Goal: Transaction & Acquisition: Register for event/course

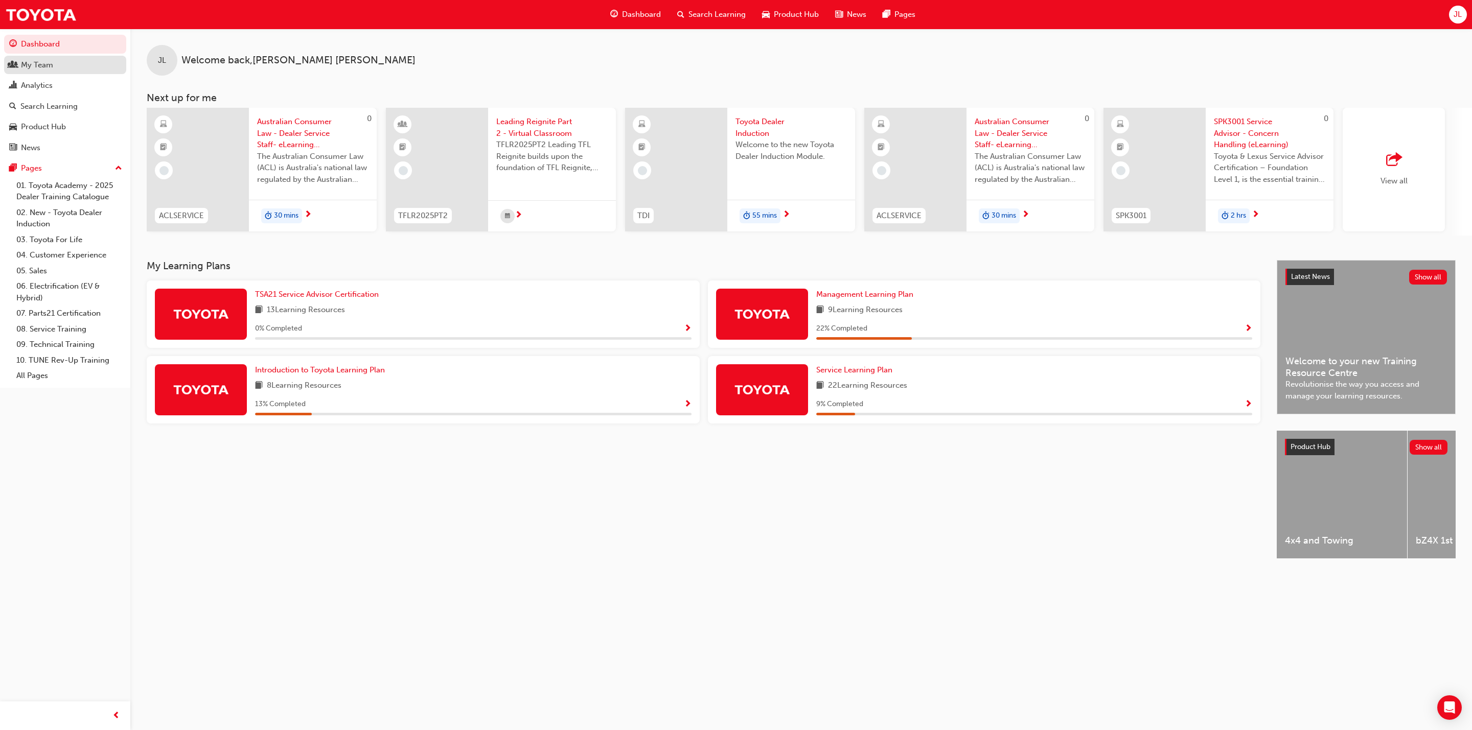
click at [35, 67] on div "My Team" at bounding box center [37, 65] width 32 height 12
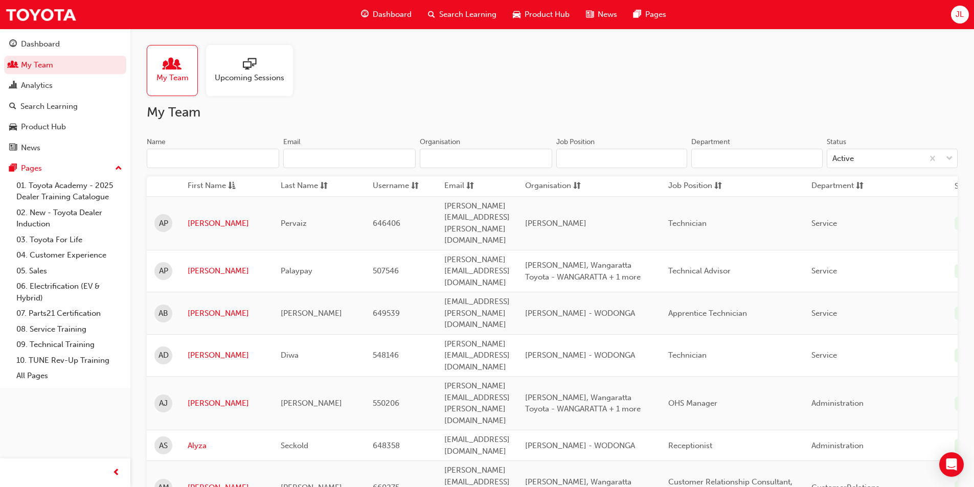
click at [211, 160] on input "Name" at bounding box center [213, 158] width 132 height 19
type input "[PERSON_NAME]"
type input "[PERSON_NAME][EMAIL_ADDRESS][PERSON_NAME][DOMAIN_NAME]"
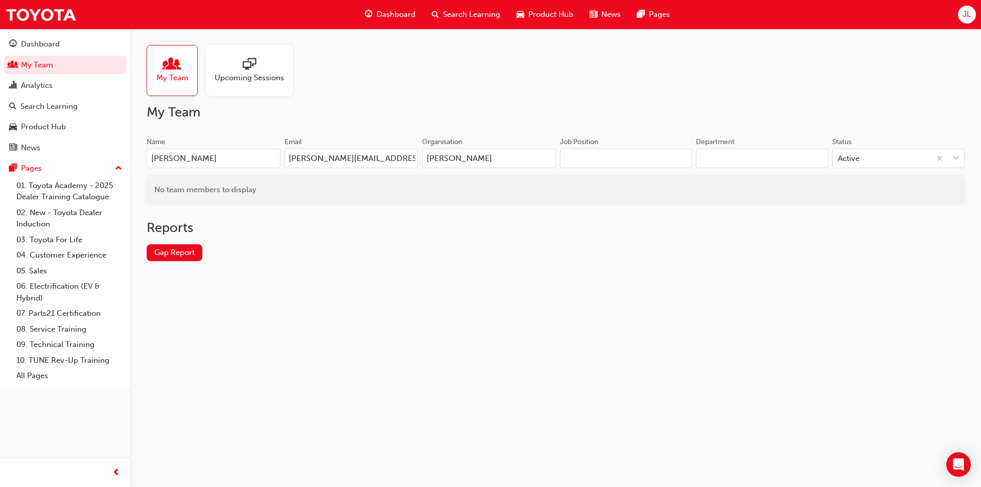
click at [540, 158] on input "[PERSON_NAME]" at bounding box center [489, 158] width 134 height 19
type input "J"
click at [397, 160] on input "[PERSON_NAME][EMAIL_ADDRESS][PERSON_NAME][DOMAIN_NAME]" at bounding box center [352, 158] width 134 height 19
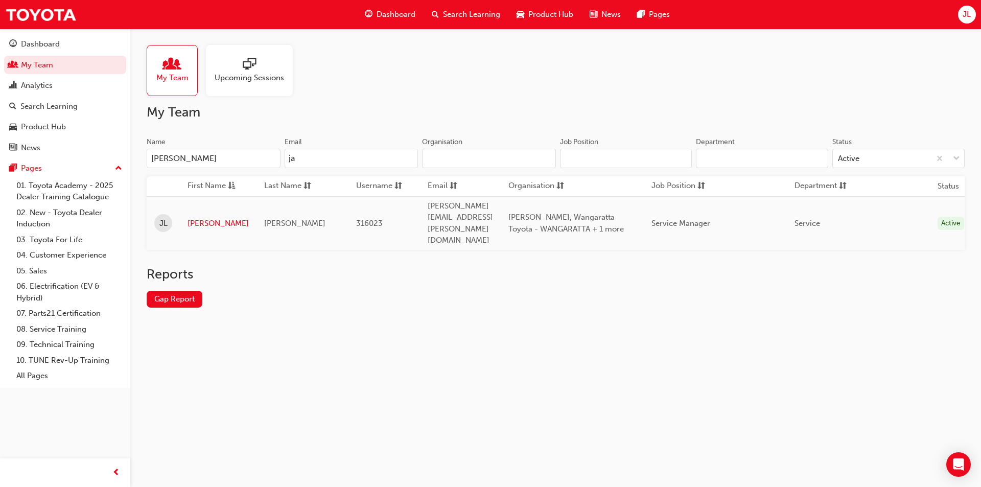
type input "j"
click at [194, 218] on link "[PERSON_NAME]" at bounding box center [218, 224] width 61 height 12
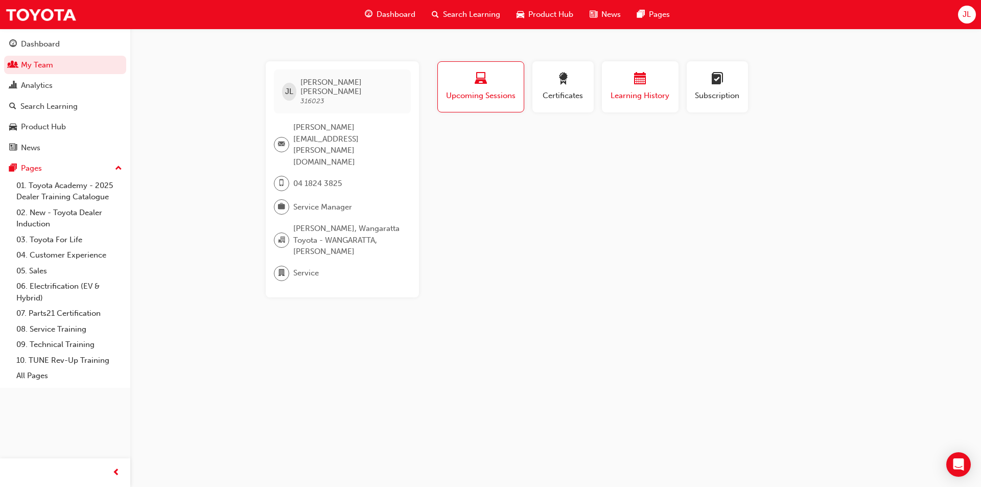
click at [633, 97] on span "Learning History" at bounding box center [640, 96] width 61 height 12
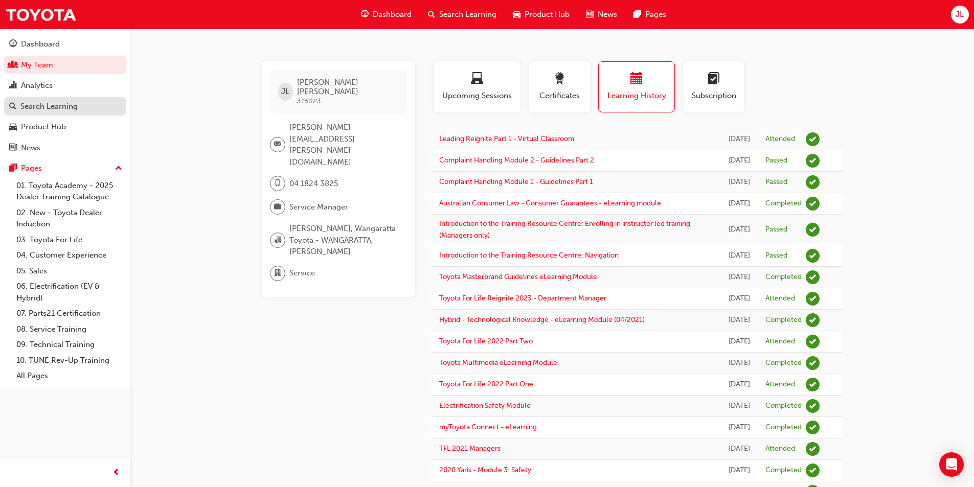
click at [45, 108] on div "Search Learning" at bounding box center [48, 107] width 57 height 12
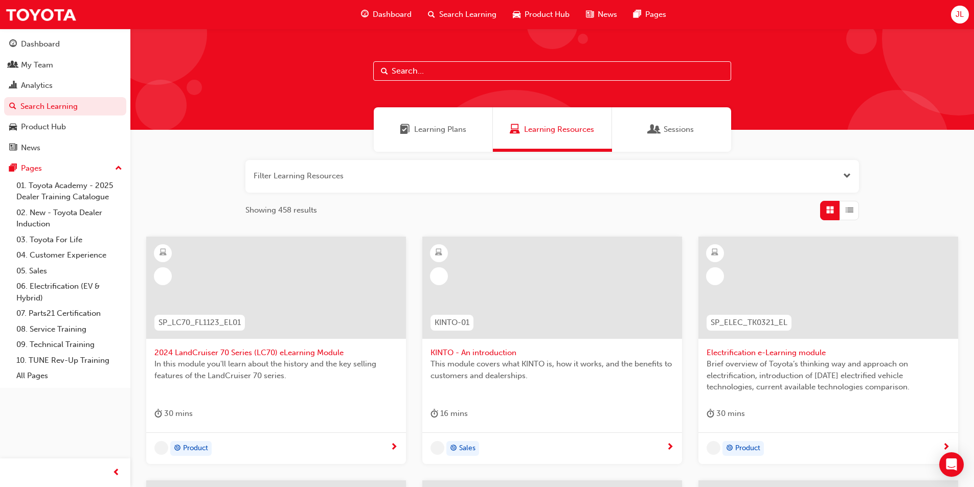
click at [436, 66] on input "text" at bounding box center [552, 70] width 358 height 19
type input "reignite"
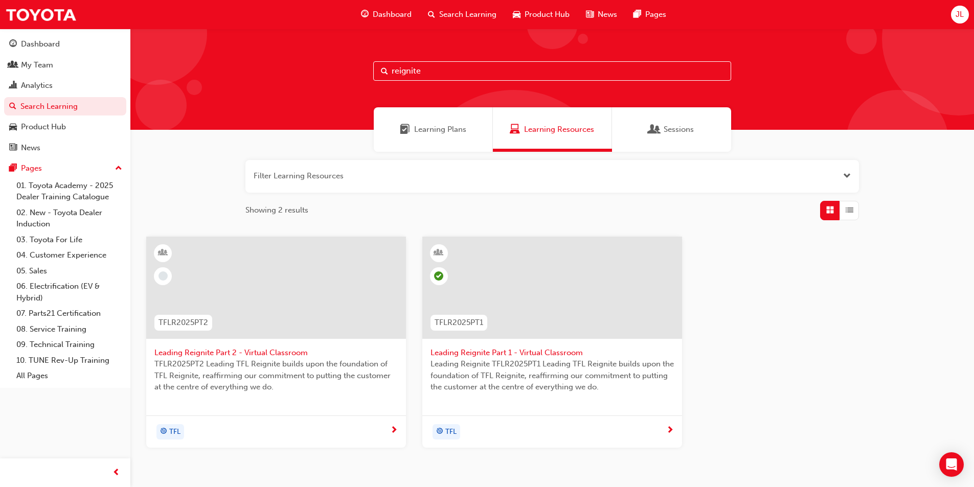
click at [263, 354] on span "Leading Reignite Part 2 - Virtual Classroom" at bounding box center [275, 353] width 243 height 12
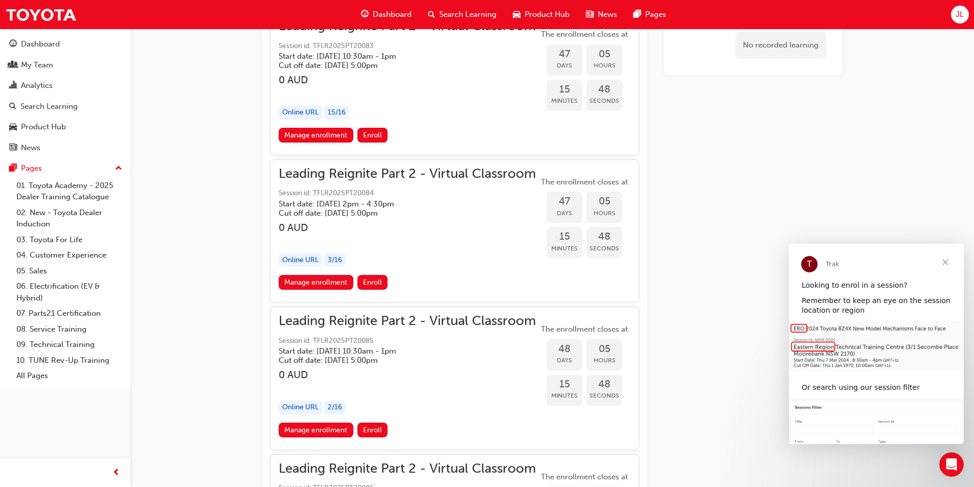
scroll to position [6356, 0]
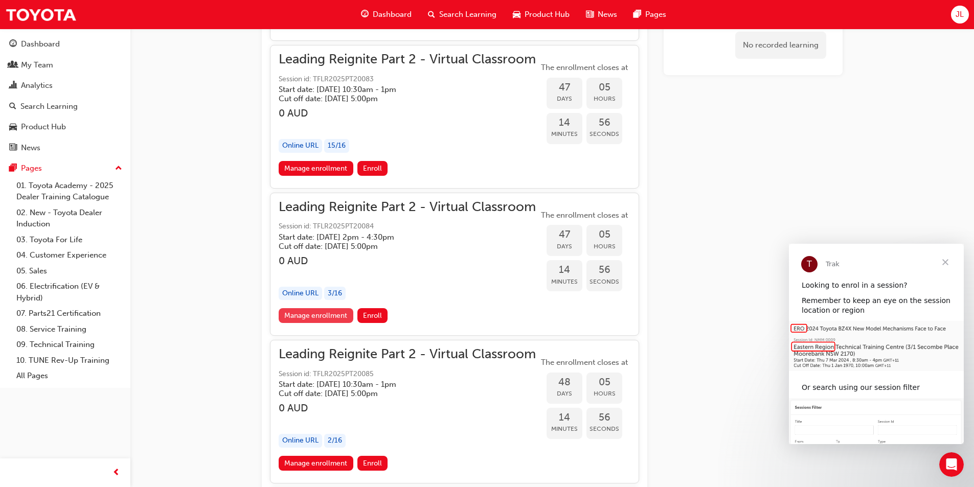
click at [318, 317] on link "Manage enrollment" at bounding box center [316, 315] width 75 height 15
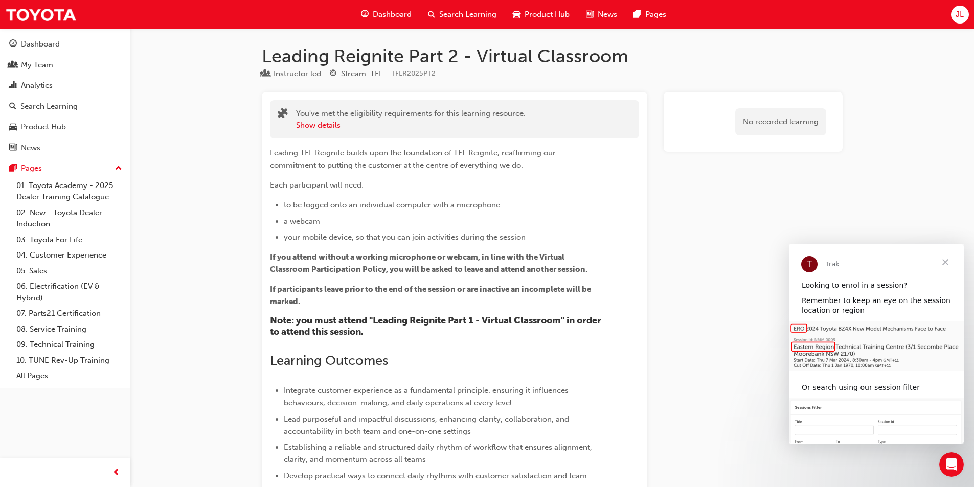
scroll to position [6356, 0]
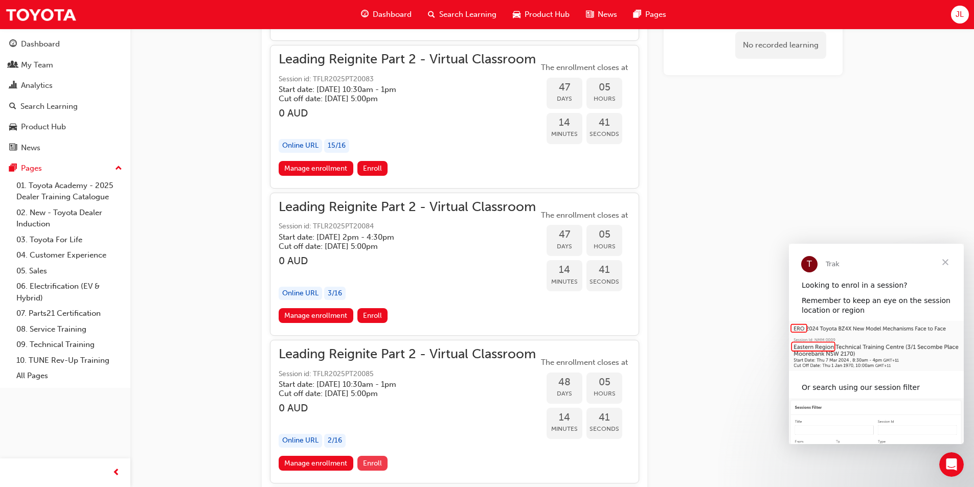
click at [372, 464] on span "Enroll" at bounding box center [372, 463] width 19 height 9
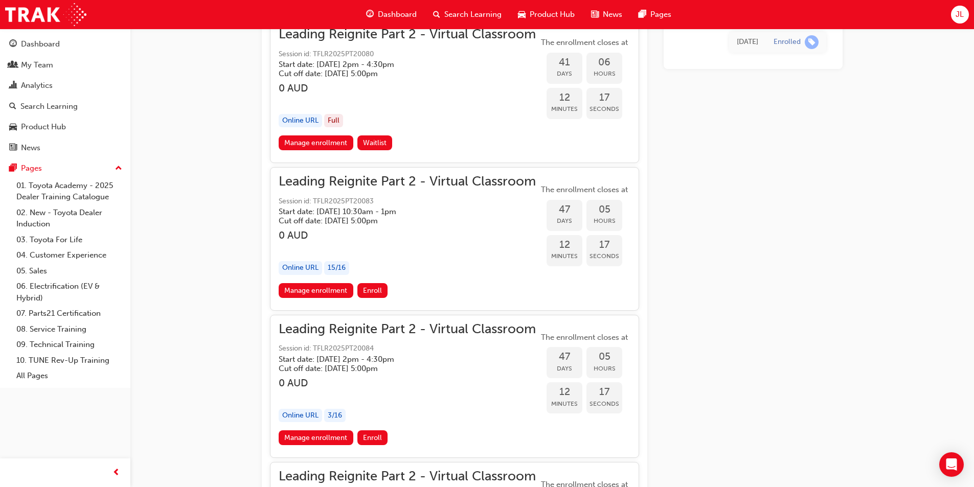
scroll to position [6235, 0]
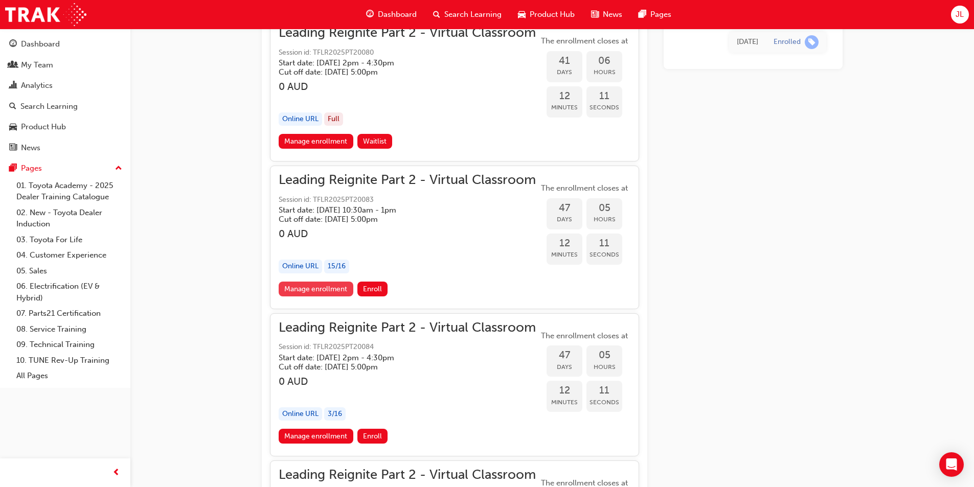
click at [335, 288] on link "Manage enrollment" at bounding box center [316, 289] width 75 height 15
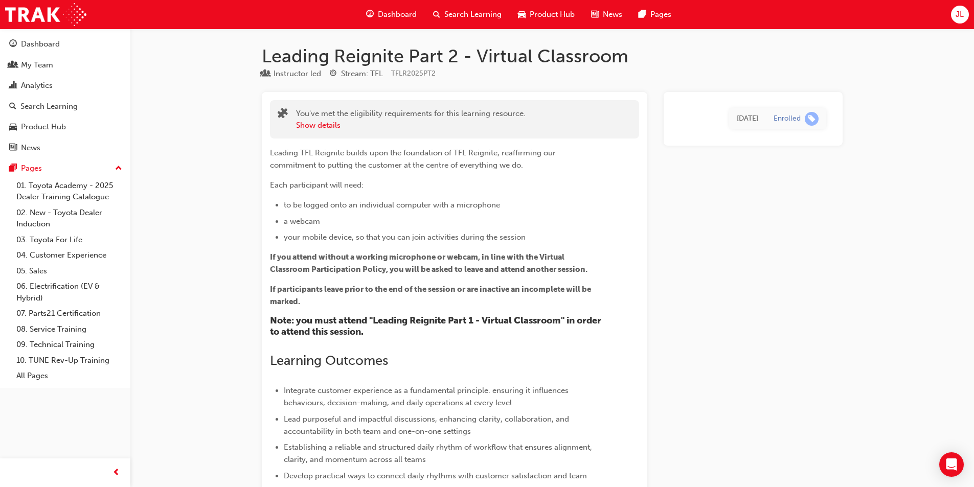
scroll to position [6235, 0]
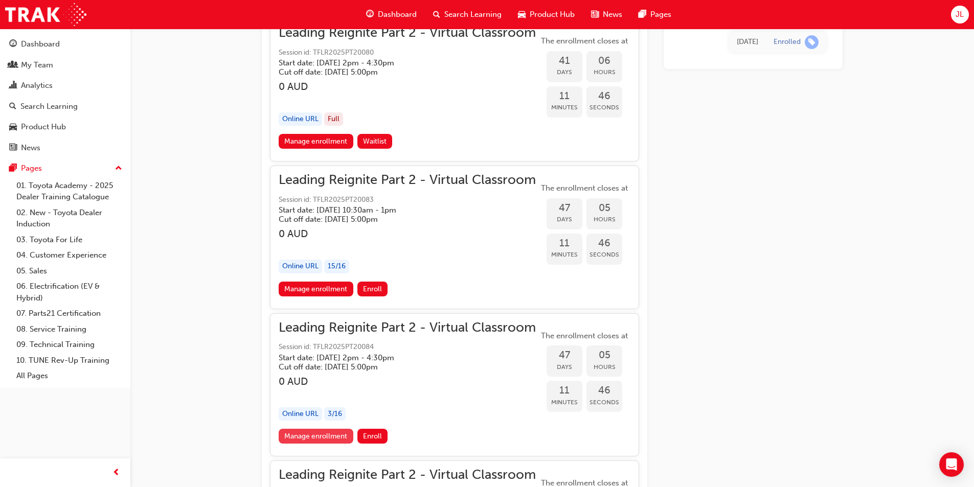
click at [341, 440] on link "Manage enrollment" at bounding box center [316, 436] width 75 height 15
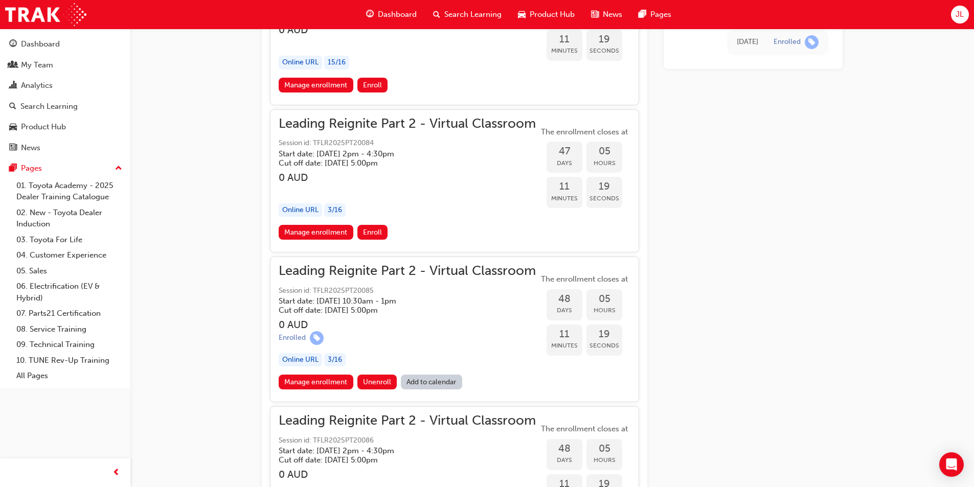
scroll to position [6440, 0]
click at [331, 380] on link "Manage enrollment" at bounding box center [316, 381] width 75 height 15
